Goal: Information Seeking & Learning: Learn about a topic

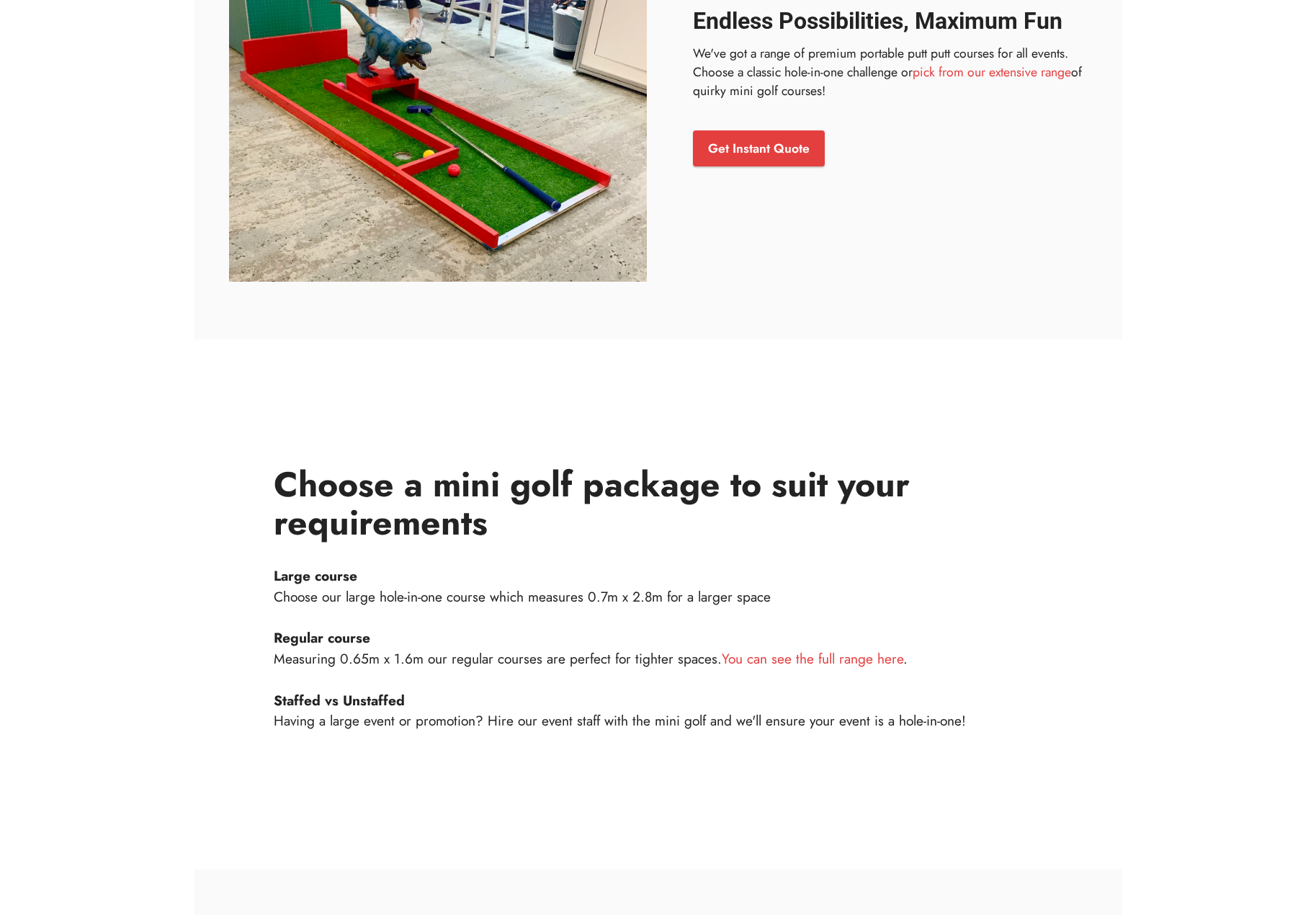
scroll to position [1151, 0]
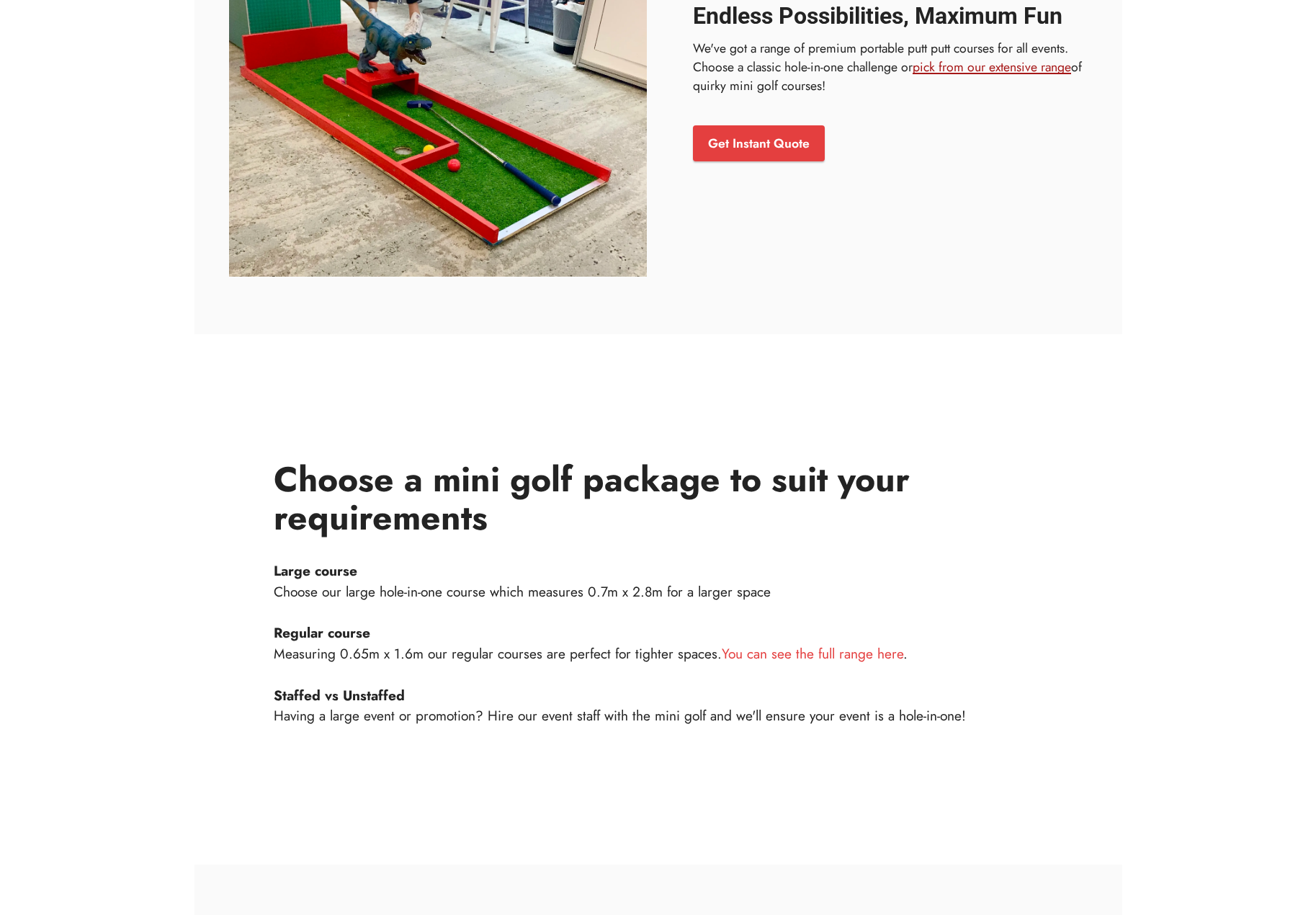
click at [1007, 65] on link "pick from our extensive range" at bounding box center [992, 67] width 158 height 18
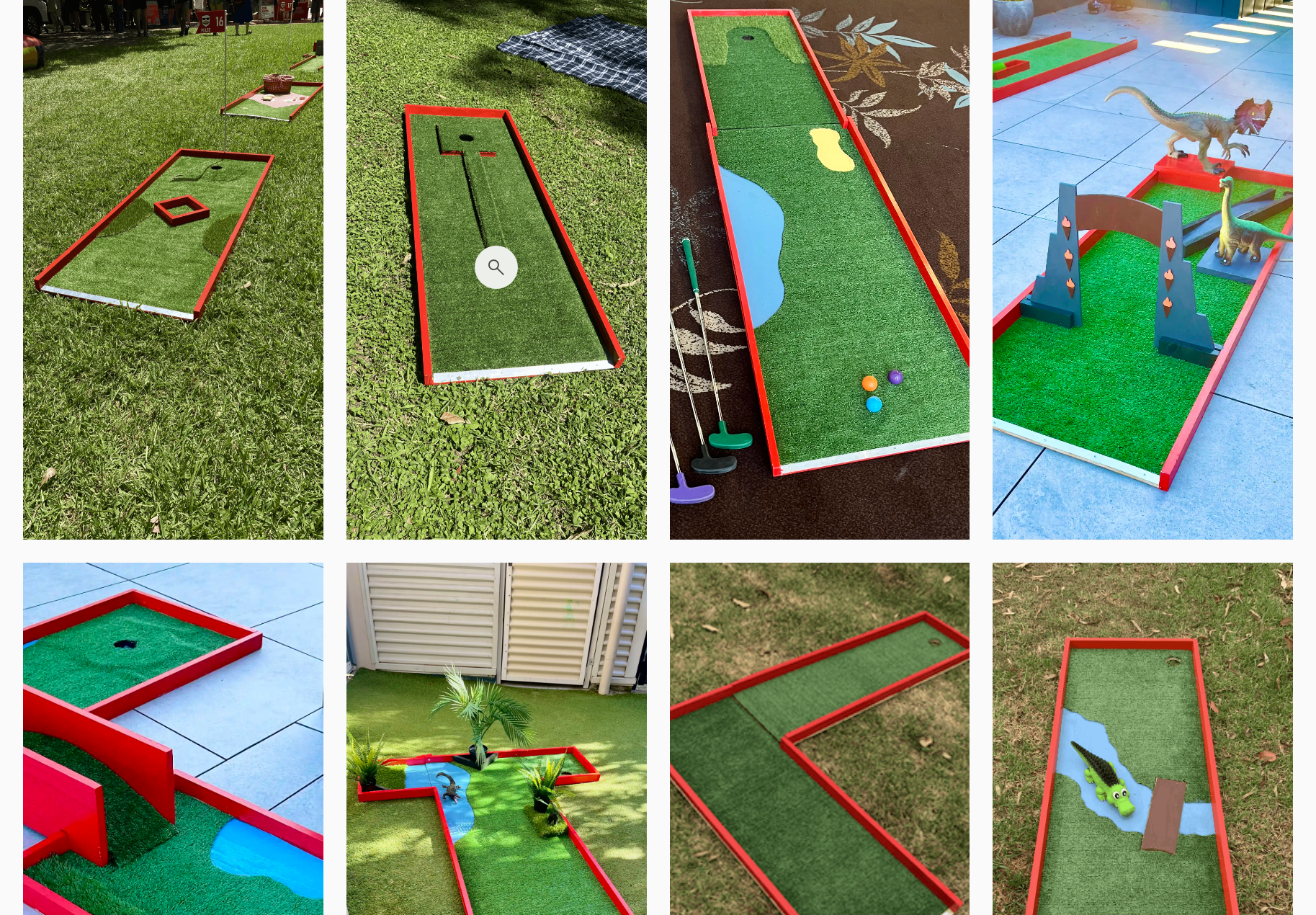
scroll to position [3219, 0]
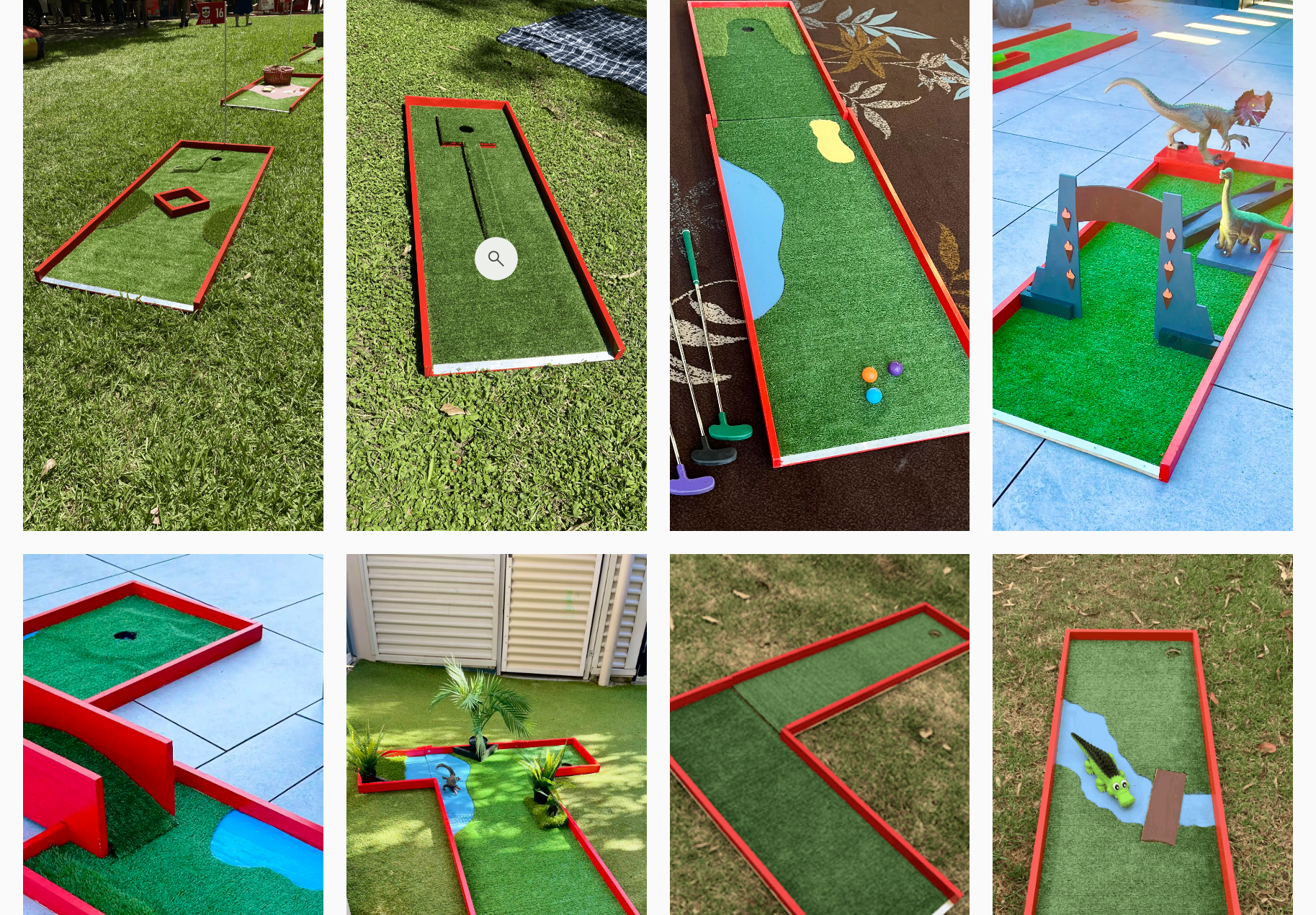
click at [498, 253] on img at bounding box center [497, 258] width 301 height 545
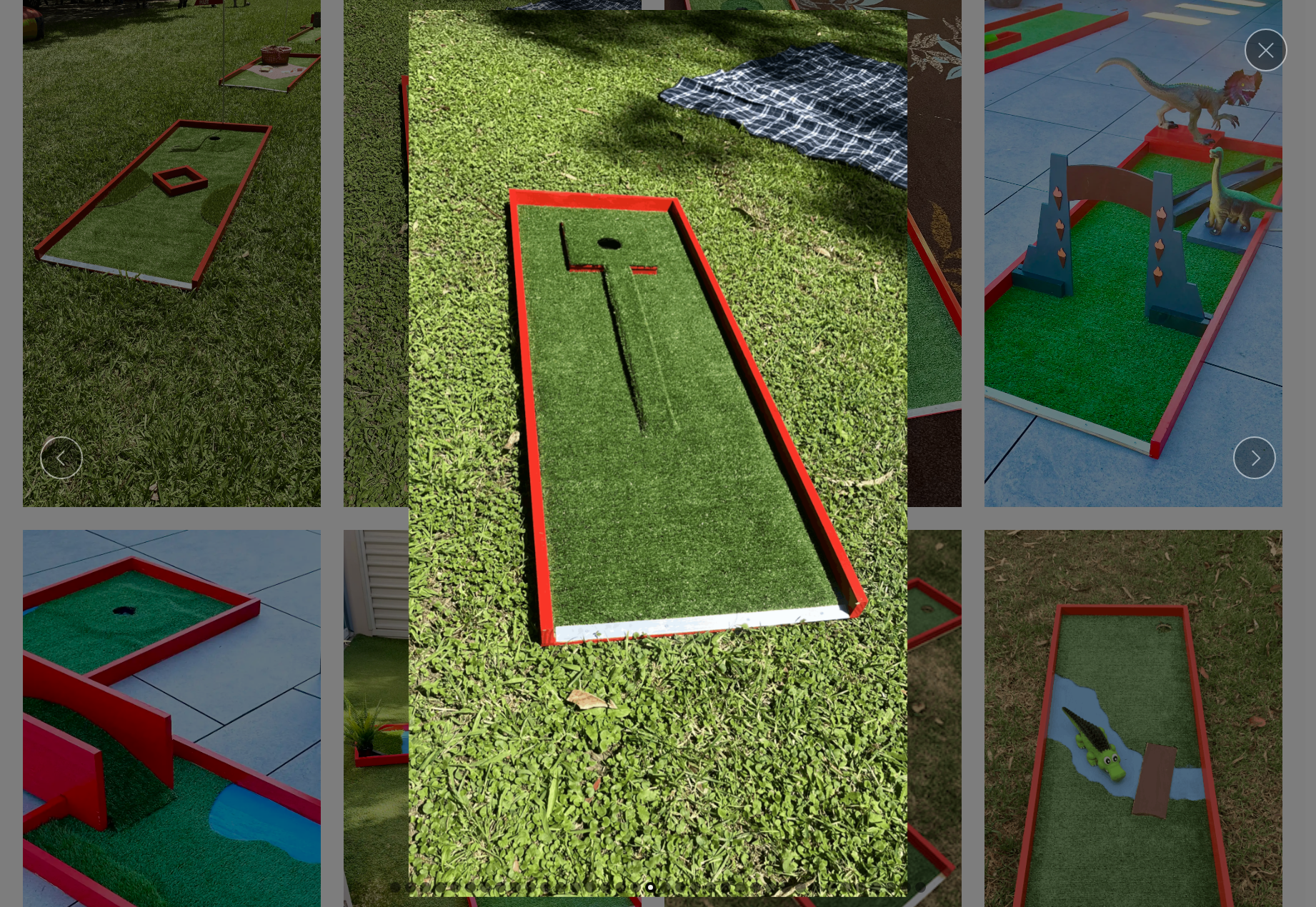
click at [692, 315] on img at bounding box center [657, 453] width 1292 height 887
click at [1268, 43] on link "Close" at bounding box center [1265, 50] width 43 height 43
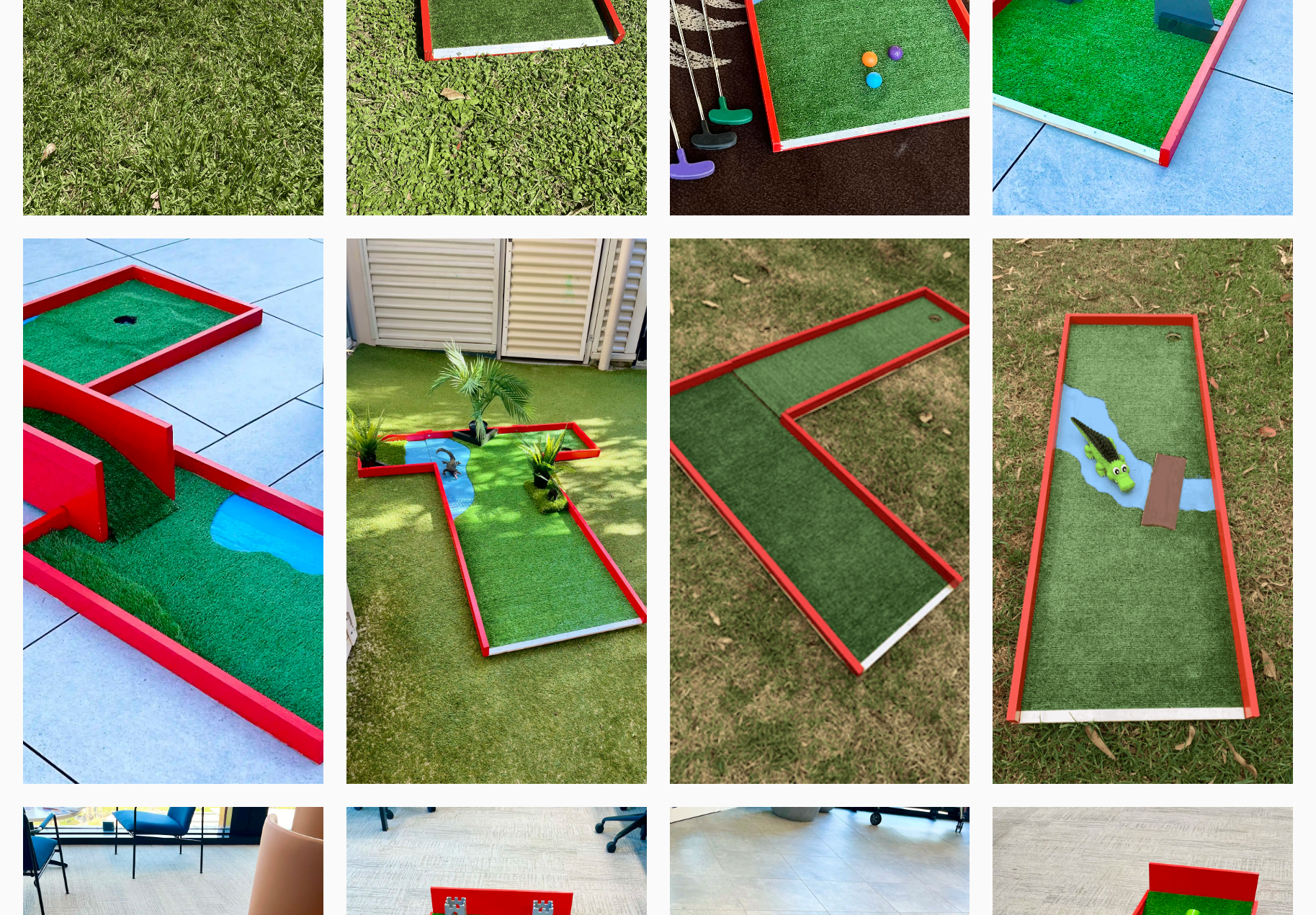
scroll to position [3526, 0]
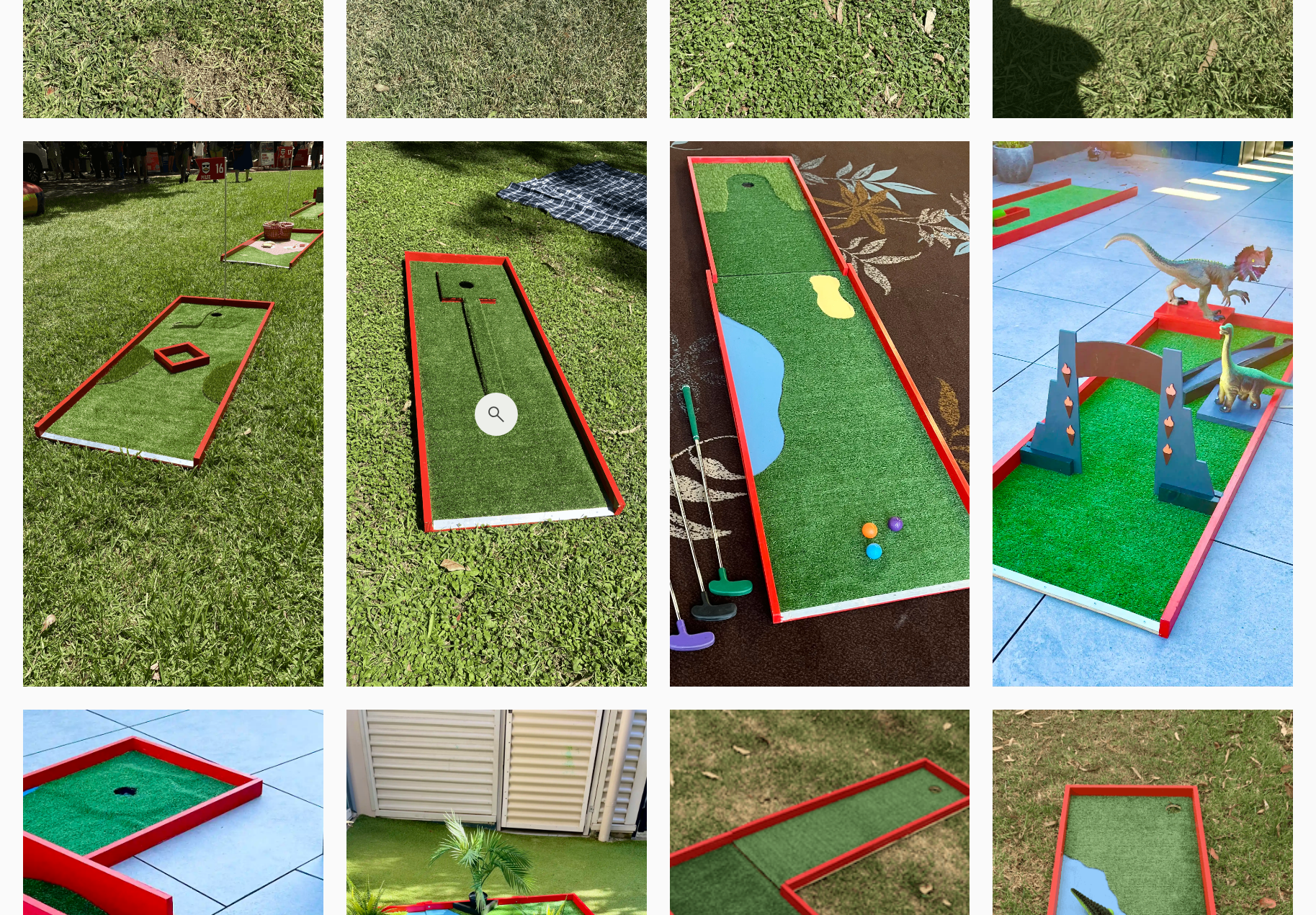
click at [445, 486] on img at bounding box center [497, 414] width 301 height 545
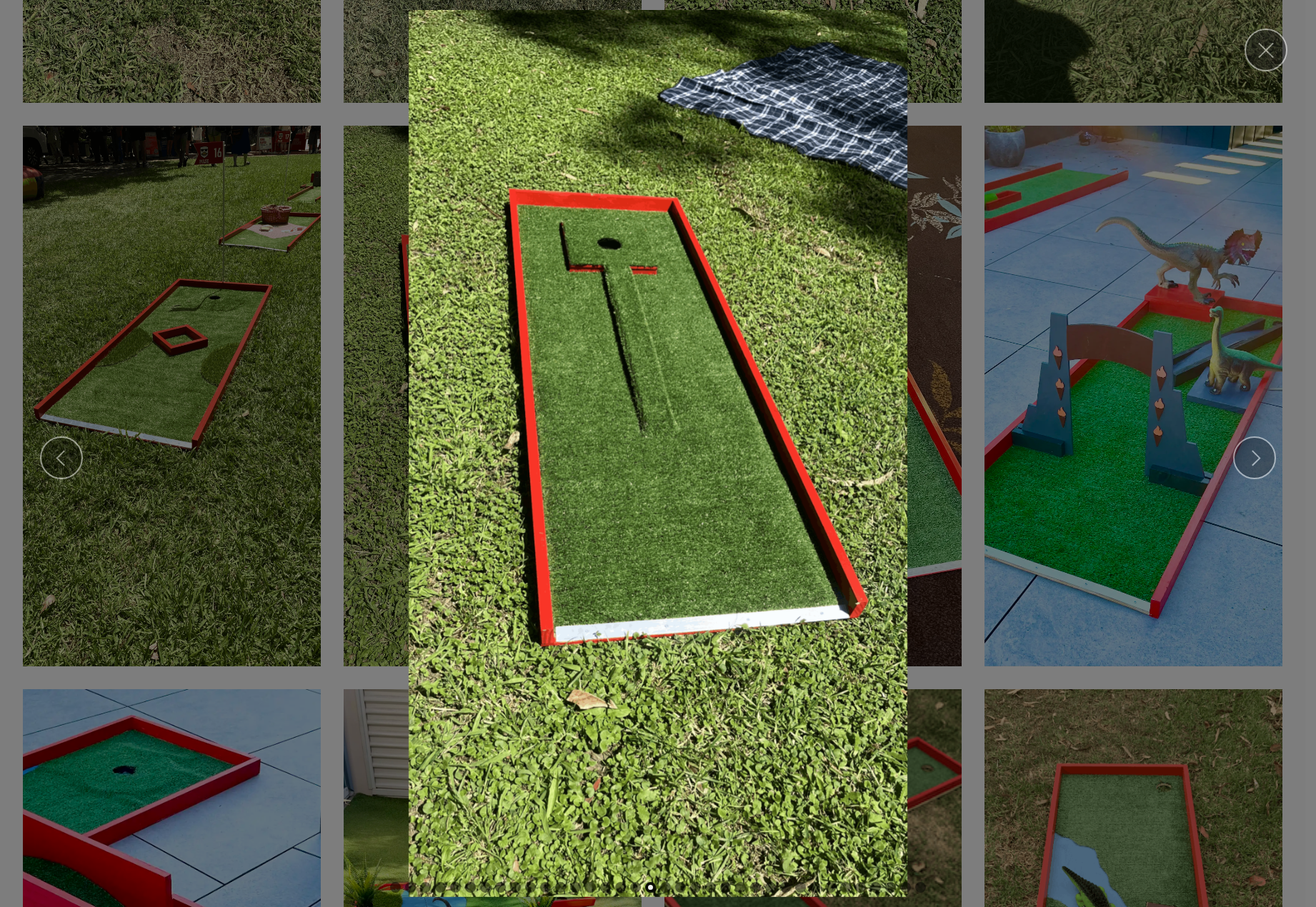
click at [153, 445] on img at bounding box center [657, 453] width 1292 height 887
click at [165, 321] on img at bounding box center [657, 453] width 1292 height 887
click at [1256, 48] on link "Close" at bounding box center [1265, 50] width 43 height 43
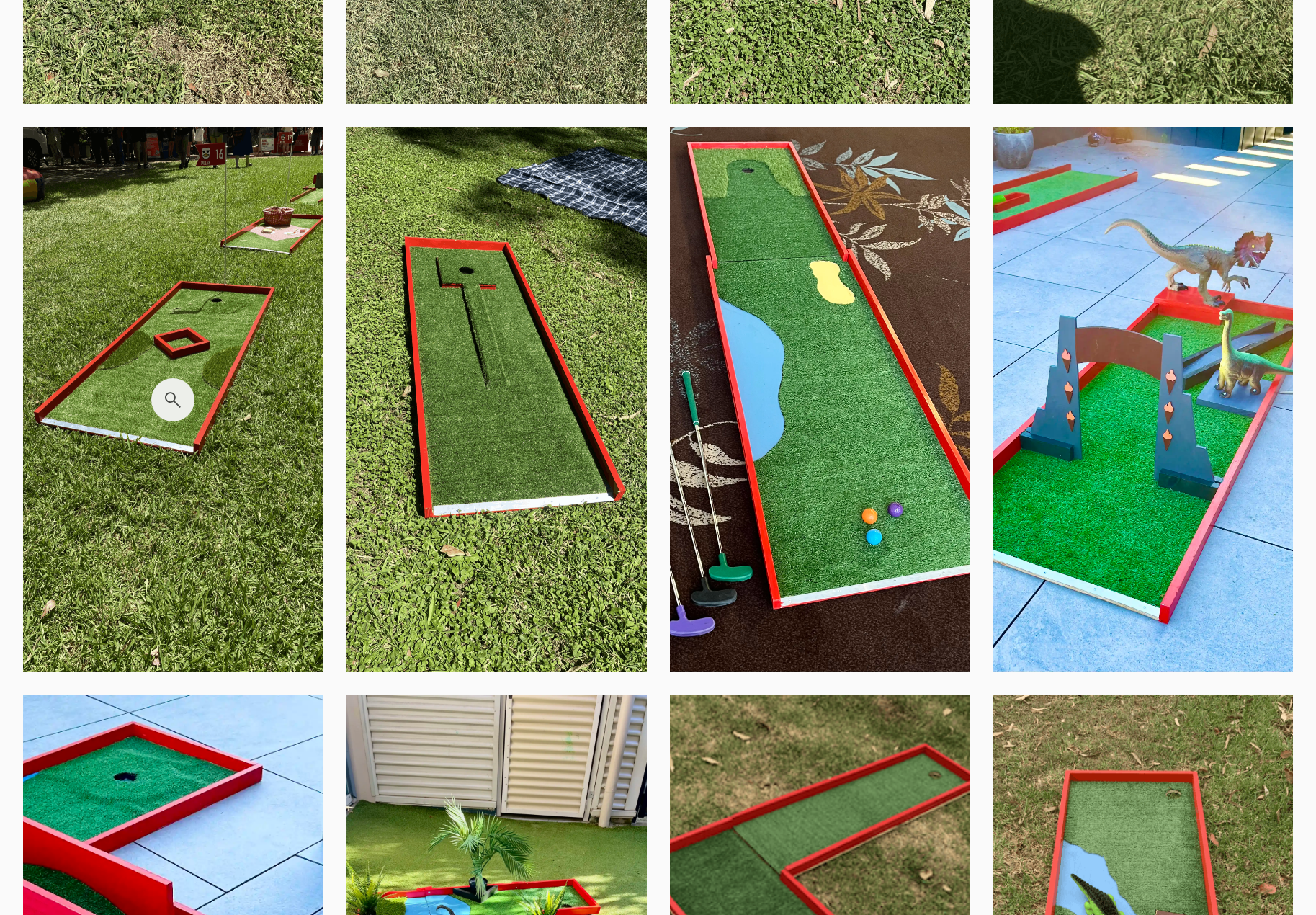
click at [193, 317] on img at bounding box center [173, 399] width 301 height 545
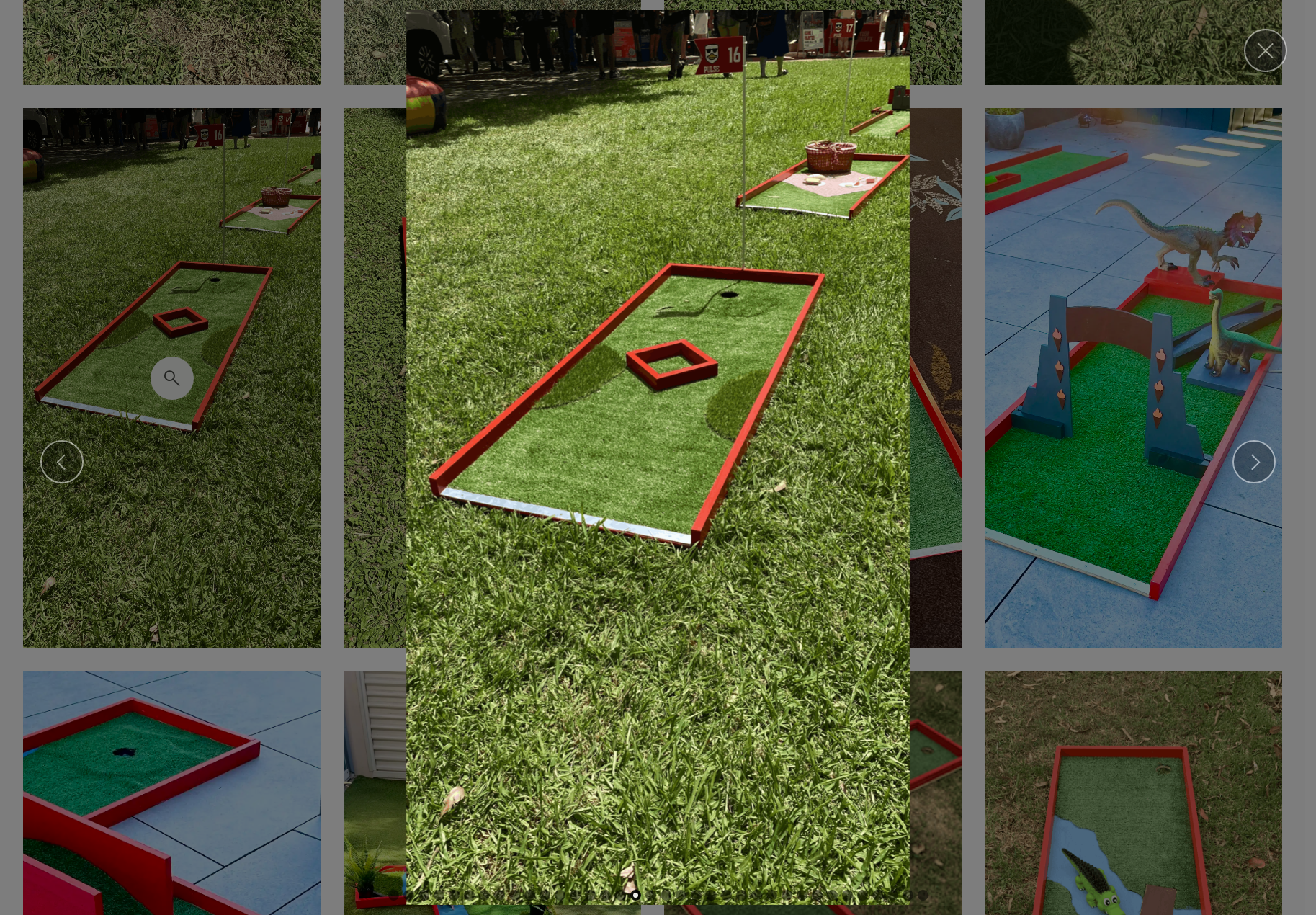
scroll to position [3091, 0]
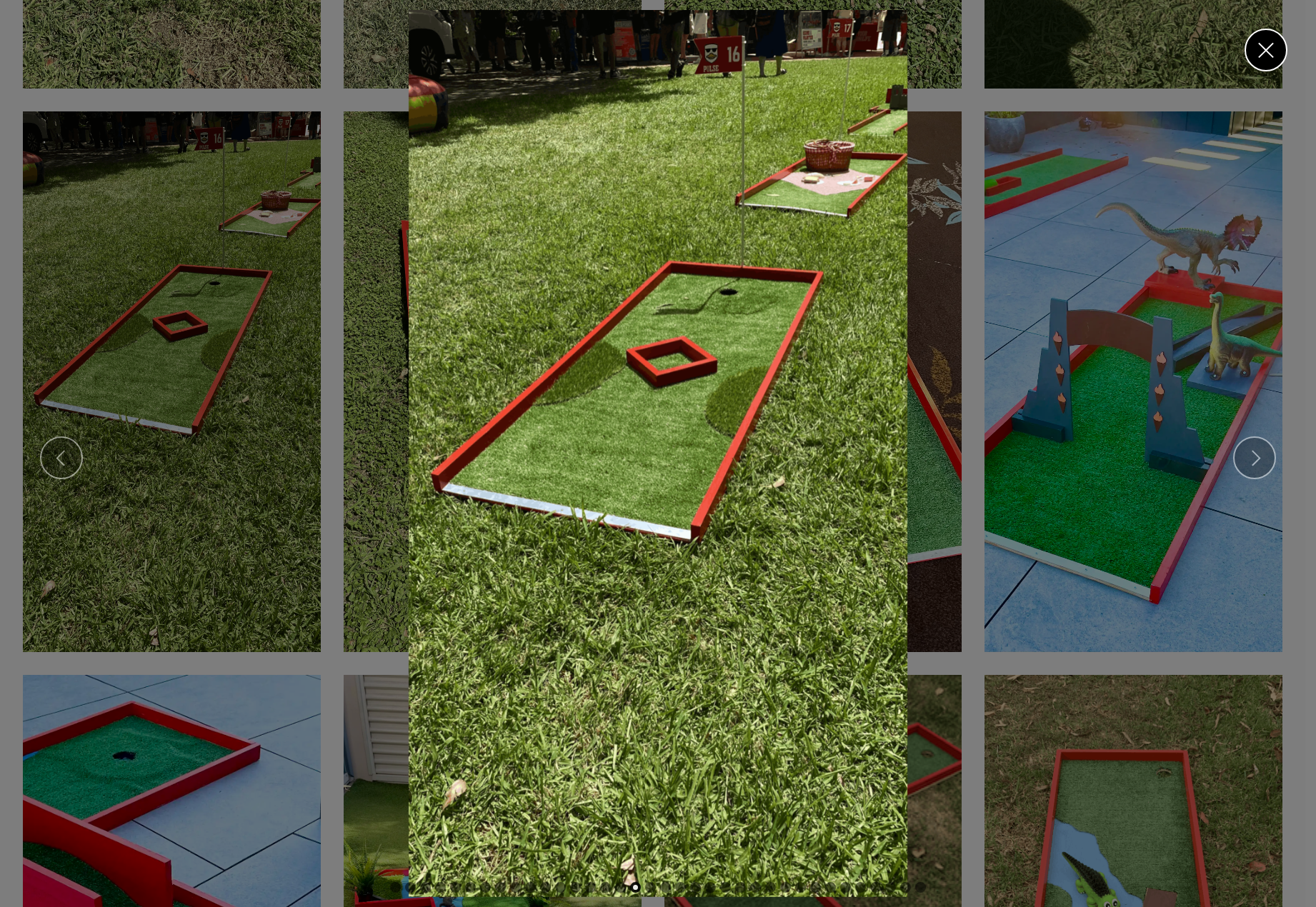
click at [1271, 46] on link "Close" at bounding box center [1265, 50] width 43 height 43
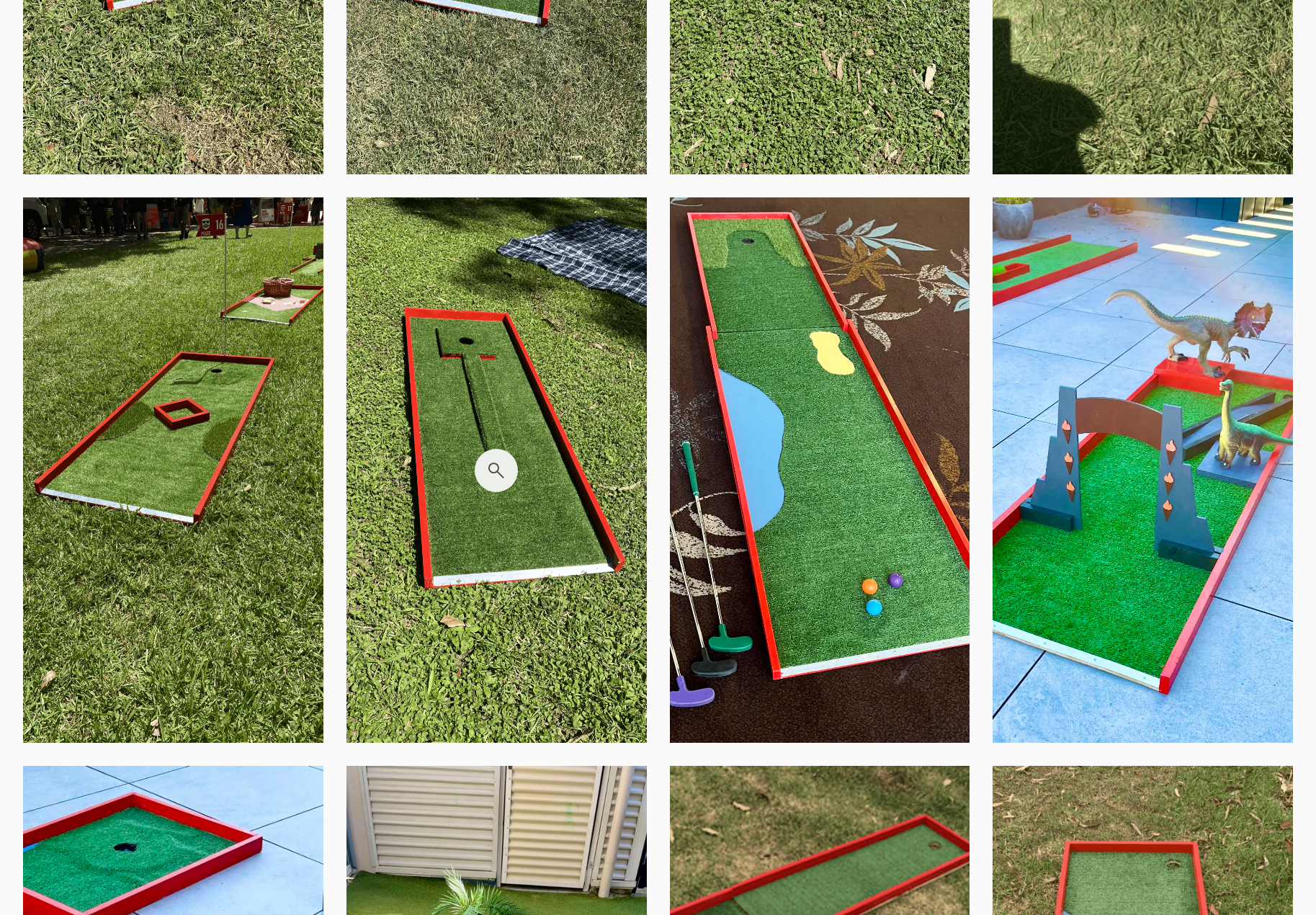
scroll to position [2966, 0]
